Goal: Task Accomplishment & Management: Complete application form

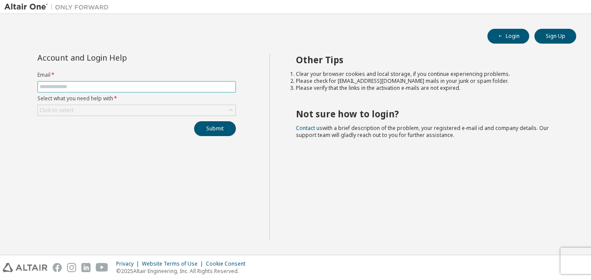
click at [161, 86] on input "text" at bounding box center [137, 86] width 194 height 7
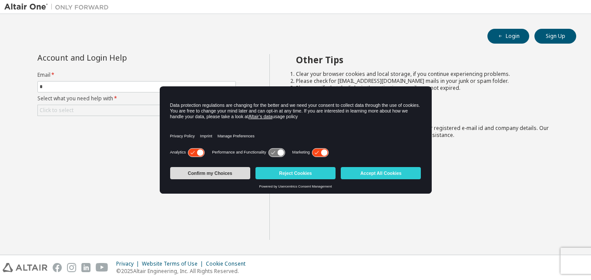
click at [212, 176] on button "Confirm my Choices" at bounding box center [210, 173] width 80 height 12
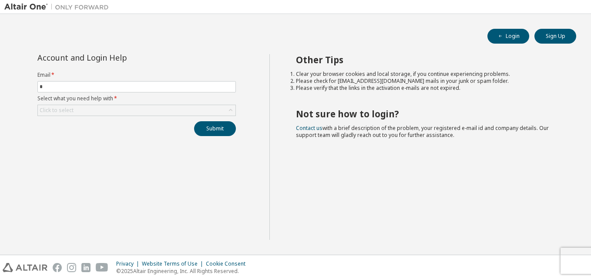
click at [113, 81] on form "Email * * Select what you need help with * Click to select" at bounding box center [136, 93] width 199 height 44
click at [108, 87] on input "*" at bounding box center [137, 86] width 194 height 7
type input "**********"
click at [225, 110] on div "Click to select" at bounding box center [137, 110] width 198 height 10
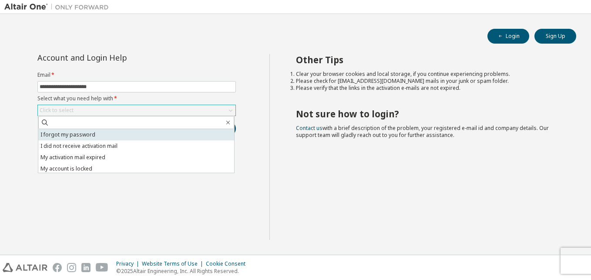
click at [191, 135] on li "I forgot my password" at bounding box center [136, 134] width 196 height 11
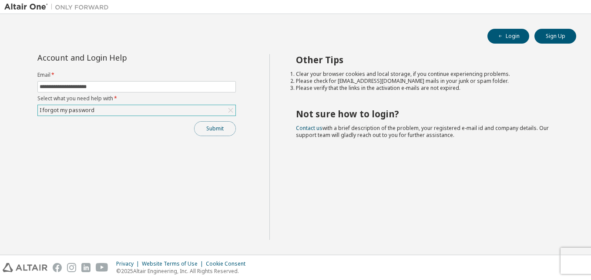
click at [223, 130] on button "Submit" at bounding box center [215, 128] width 42 height 15
